Goal: Transaction & Acquisition: Download file/media

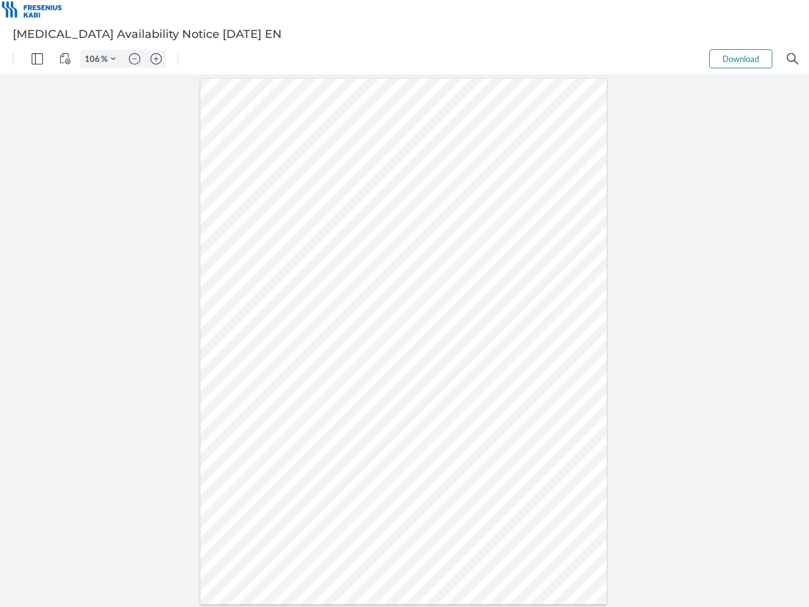
click at [37, 59] on img "Panel" at bounding box center [37, 58] width 11 height 11
click at [65, 59] on img "View Controls" at bounding box center [64, 58] width 11 height 11
click at [94, 59] on input "106" at bounding box center [91, 58] width 20 height 11
click at [113, 59] on img "Zoom Controls" at bounding box center [113, 58] width 5 height 5
click at [135, 59] on img "Zoom out" at bounding box center [134, 58] width 11 height 11
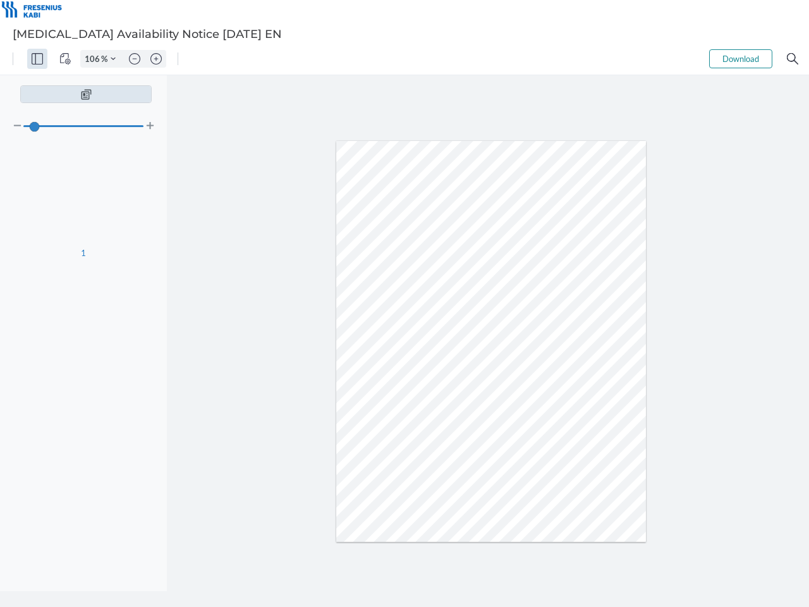
click at [156, 59] on img "Zoom in" at bounding box center [155, 58] width 11 height 11
type input "106"
click at [741, 59] on button "Download" at bounding box center [740, 58] width 63 height 19
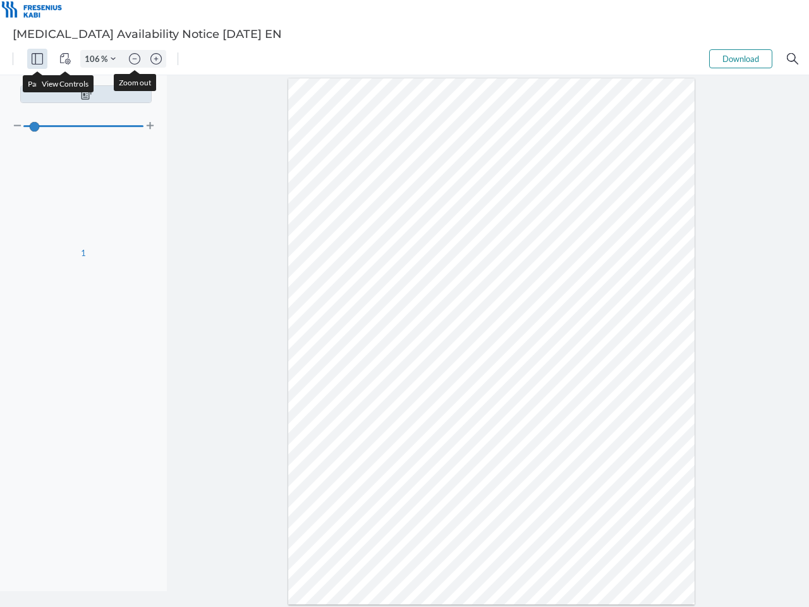
click at [793, 59] on img "Search" at bounding box center [792, 58] width 11 height 11
